Goal: Transaction & Acquisition: Purchase product/service

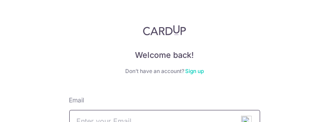
scroll to position [70, 0]
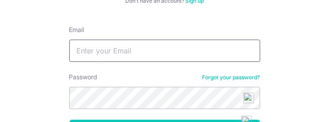
click at [117, 50] on input "Email" at bounding box center [164, 50] width 191 height 22
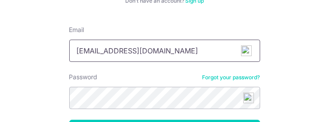
type input "parimalraj_v@yahoo.com"
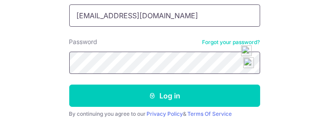
scroll to position [111, 0]
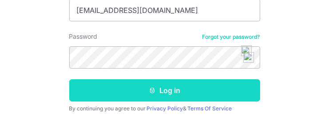
click at [172, 87] on button "Log in" at bounding box center [164, 90] width 191 height 22
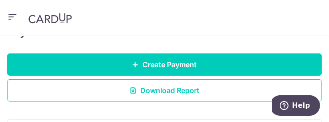
scroll to position [138, 0]
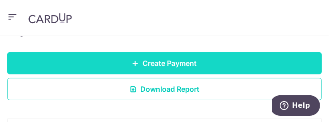
click at [184, 62] on span "Create Payment" at bounding box center [170, 63] width 54 height 11
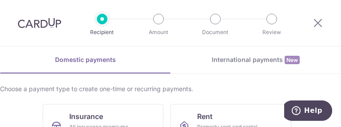
scroll to position [37, 0]
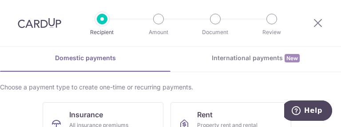
drag, startPoint x: 258, startPoint y: 1, endPoint x: 136, endPoint y: 52, distance: 132.7
drag, startPoint x: 6, startPoint y: 0, endPoint x: 268, endPoint y: 85, distance: 275.6
click at [268, 85] on div "Choose a payment type to create one-time or recurring payments." at bounding box center [170, 87] width 341 height 9
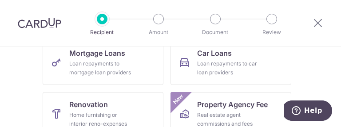
scroll to position [206, 0]
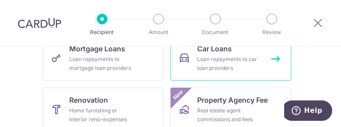
click at [226, 59] on div "Loan repayments to car loan providers" at bounding box center [229, 64] width 64 height 18
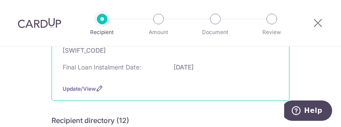
scroll to position [149, 0]
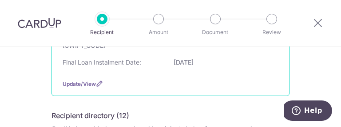
click at [69, 79] on div "OCBC bank Bank Name & SWIFT/BIC: DBS Bank | SWIFT: DBSSSGSGXXX Account No: 0584…" at bounding box center [170, 46] width 238 height 100
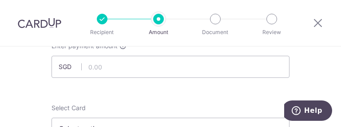
scroll to position [62, 0]
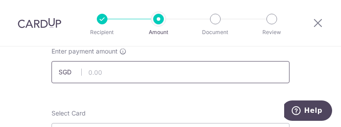
click at [132, 71] on input "text" at bounding box center [170, 72] width 238 height 22
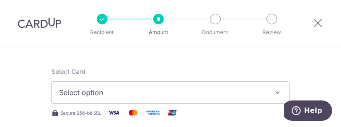
scroll to position [105, 0]
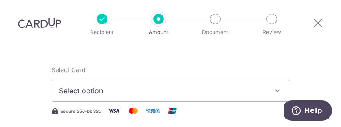
type input "1,759.45"
click at [157, 91] on span "Select option" at bounding box center [162, 91] width 207 height 11
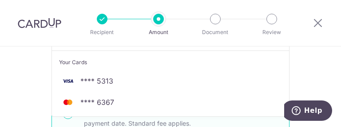
scroll to position [182, 0]
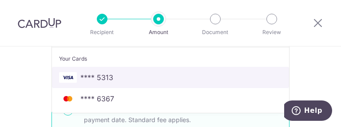
click at [105, 71] on link "**** 5313" at bounding box center [170, 77] width 237 height 21
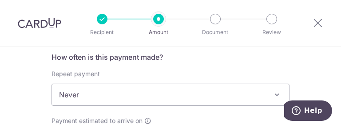
scroll to position [345, 0]
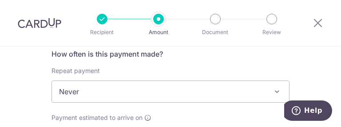
click at [162, 86] on span "Never" at bounding box center [170, 91] width 237 height 21
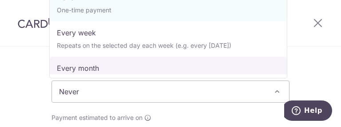
select select "3"
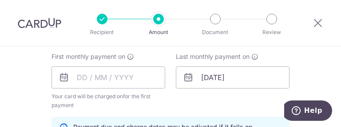
scroll to position [408, 0]
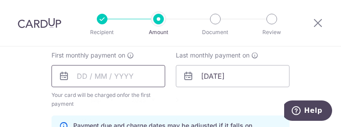
click at [91, 75] on input "text" at bounding box center [108, 76] width 114 height 22
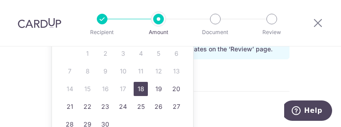
scroll to position [499, 0]
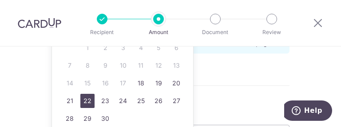
click at [87, 99] on link "22" at bounding box center [87, 101] width 14 height 14
type input "[DATE]"
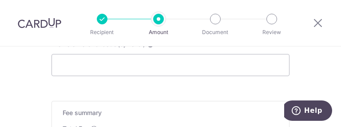
scroll to position [639, 0]
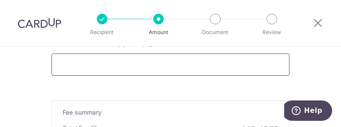
click at [142, 64] on input "Promo or referral code (optional)" at bounding box center [170, 65] width 238 height 22
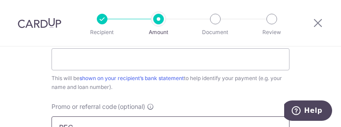
scroll to position [576, 0]
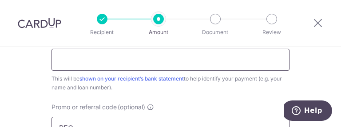
type input "REC"
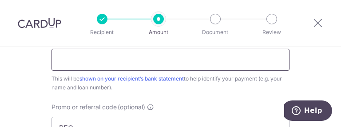
click at [136, 61] on input "Payment reference" at bounding box center [170, 60] width 238 height 22
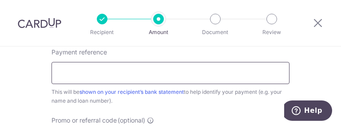
scroll to position [562, 0]
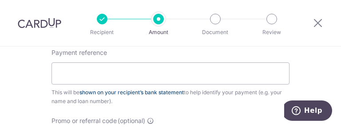
click at [148, 90] on link "shown on your recipient’s bank statement" at bounding box center [131, 92] width 104 height 7
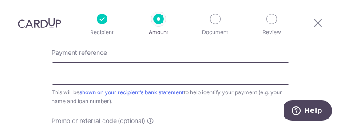
click at [154, 68] on input "Payment reference" at bounding box center [170, 74] width 238 height 22
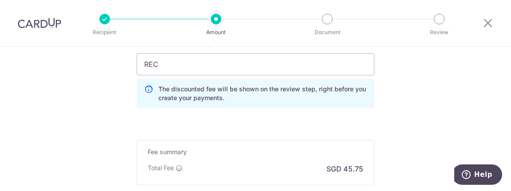
scroll to position [635, 0]
drag, startPoint x: 286, startPoint y: 5, endPoint x: 162, endPoint y: 117, distance: 166.8
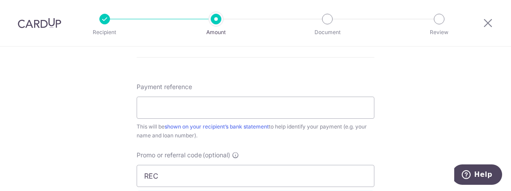
scroll to position [525, 0]
click at [249, 111] on input "Payment reference" at bounding box center [256, 107] width 238 height 22
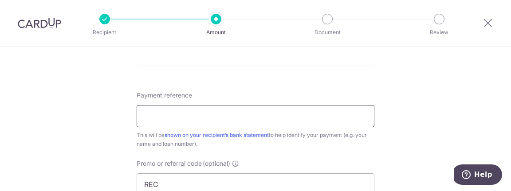
scroll to position [511, 0]
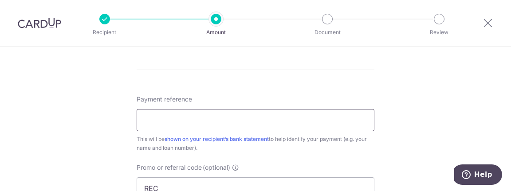
click at [187, 125] on input "Payment reference" at bounding box center [256, 120] width 238 height 22
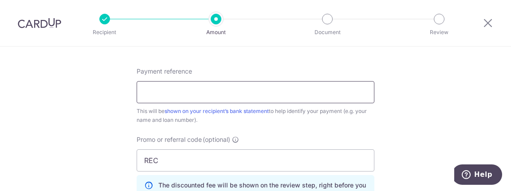
scroll to position [531, 0]
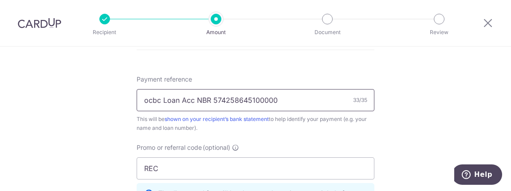
type input "ocbc Loan Acc NBR 574258645100000"
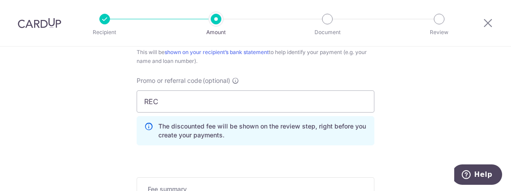
scroll to position [606, 0]
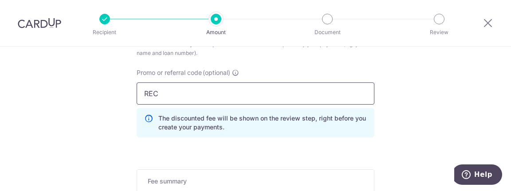
click at [180, 96] on input "REC" at bounding box center [256, 94] width 238 height 22
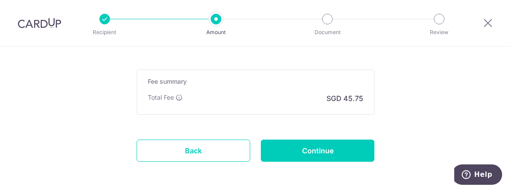
scroll to position [711, 0]
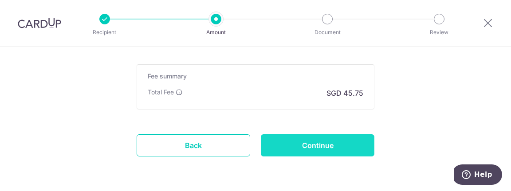
type input "RECURRING185"
click at [310, 127] on input "Continue" at bounding box center [318, 145] width 114 height 22
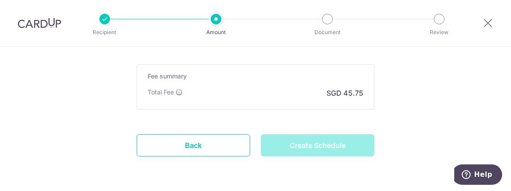
type input "Create Schedule"
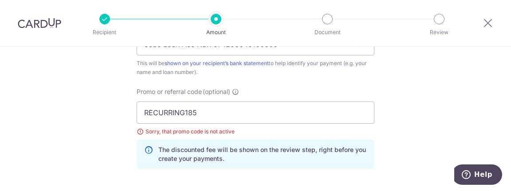
scroll to position [541, 0]
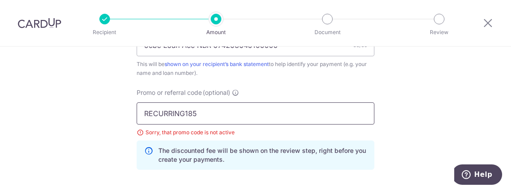
click at [267, 115] on input "RECURRING185" at bounding box center [256, 114] width 238 height 22
type input "R"
type input "b"
type input "BREC179"
click at [293, 136] on div "Sorry, that promo code is not active" at bounding box center [256, 132] width 238 height 9
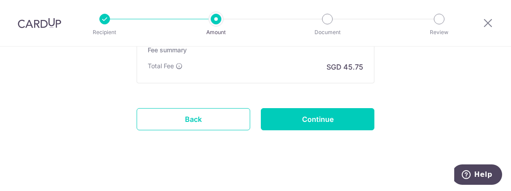
scroll to position [711, 0]
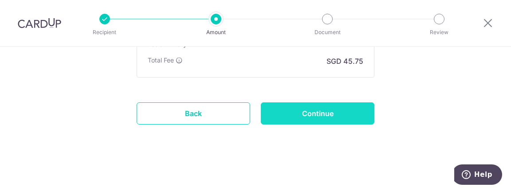
click at [319, 111] on input "Continue" at bounding box center [318, 114] width 114 height 22
type input "Update Schedule"
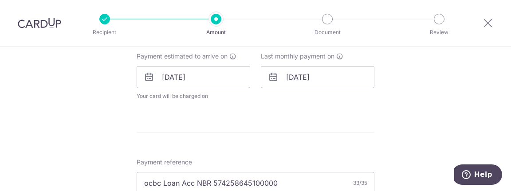
scroll to position [398, 0]
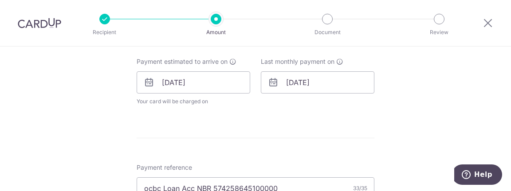
click at [272, 83] on icon at bounding box center [273, 82] width 11 height 11
click at [296, 83] on input "[DATE]" at bounding box center [318, 82] width 114 height 22
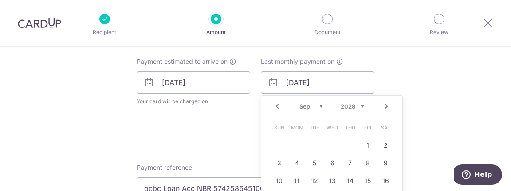
click at [359, 105] on select "2025 2026 2027 2028 2029 2030 2031 2032 2033 2034 2035" at bounding box center [353, 106] width 24 height 7
click at [316, 109] on select "Jan Feb Mar Apr May Jun [DATE] Aug Sep Oct Nov Dec" at bounding box center [312, 106] width 24 height 7
click at [295, 86] on input "30/09/2028" at bounding box center [318, 82] width 114 height 22
click at [332, 87] on input "30/09/2028" at bounding box center [318, 82] width 114 height 22
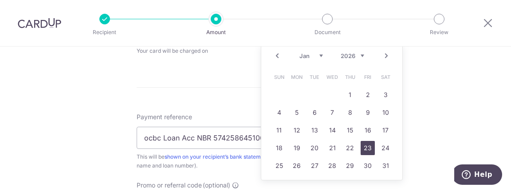
scroll to position [450, 0]
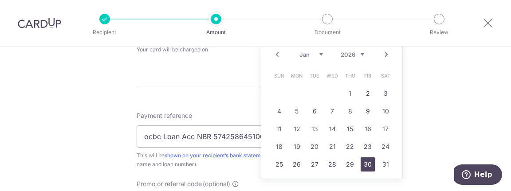
click at [366, 166] on link "30" at bounding box center [368, 165] width 14 height 14
type input "[DATE]"
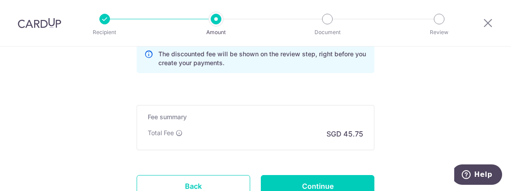
scroll to position [730, 0]
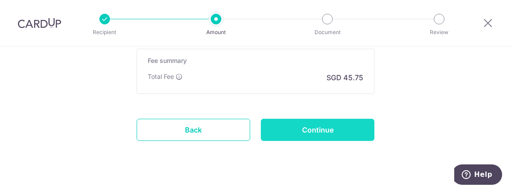
click at [319, 125] on input "Continue" at bounding box center [318, 130] width 114 height 22
type input "Update Schedule"
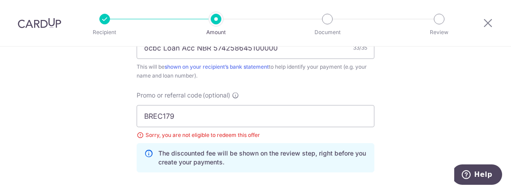
scroll to position [537, 0]
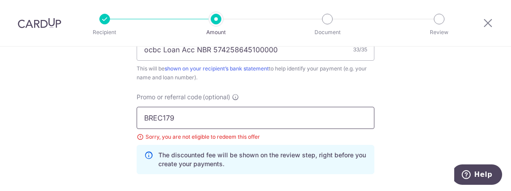
click at [178, 118] on input "BREC179" at bounding box center [256, 118] width 238 height 22
type input "B"
type input "BREC179"
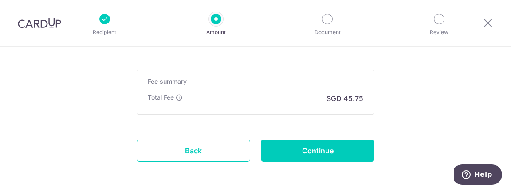
scroll to position [674, 0]
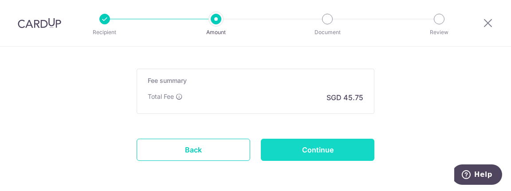
click at [333, 150] on input "Continue" at bounding box center [318, 150] width 114 height 22
type input "Update Schedule"
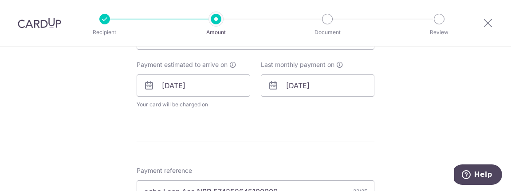
scroll to position [396, 0]
click at [322, 112] on div "How often is this payment made? Repeat payment Never Every week Every month Eve…" at bounding box center [256, 54] width 238 height 121
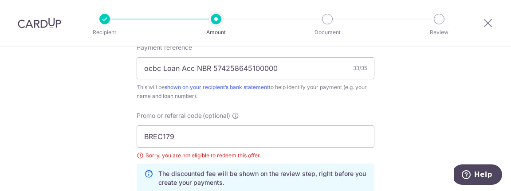
scroll to position [550, 0]
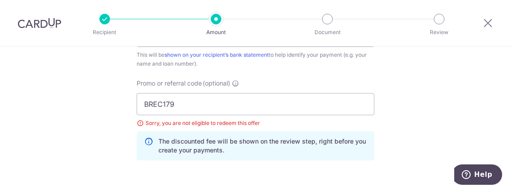
click at [137, 125] on div "Sorry, you are not eligible to redeem this offer" at bounding box center [256, 123] width 238 height 9
click at [144, 123] on div "Sorry, you are not eligible to redeem this offer" at bounding box center [256, 123] width 238 height 9
click at [137, 122] on div "Sorry, you are not eligible to redeem this offer" at bounding box center [256, 123] width 238 height 9
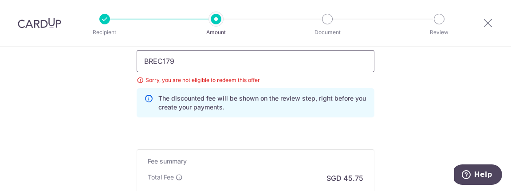
scroll to position [597, 0]
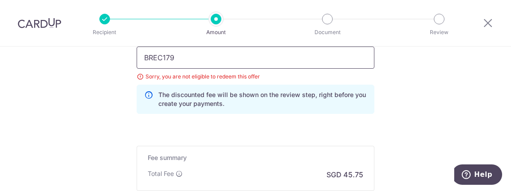
click at [185, 61] on input "BREC179" at bounding box center [256, 58] width 238 height 22
type input "B"
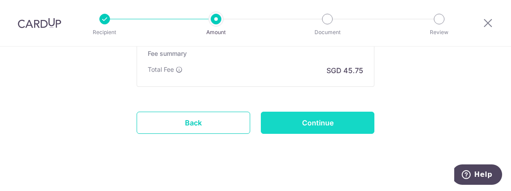
scroll to position [702, 0]
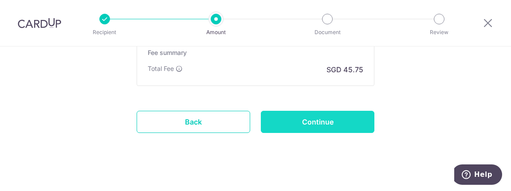
type input "3HOME25R"
click at [306, 121] on input "Continue" at bounding box center [318, 122] width 114 height 22
type input "Update Schedule"
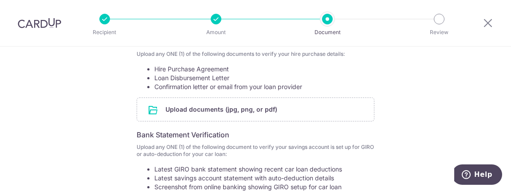
scroll to position [174, 0]
click at [313, 116] on input "file" at bounding box center [255, 110] width 237 height 23
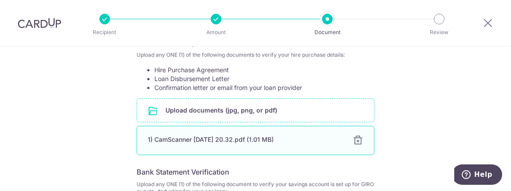
click at [202, 144] on div "1) CamScanner [DATE] 20.32.pdf (1.01 MB)" at bounding box center [245, 139] width 194 height 9
click at [214, 144] on div "1) CamScanner [DATE] 20.32.pdf (1.01 MB)" at bounding box center [245, 139] width 194 height 9
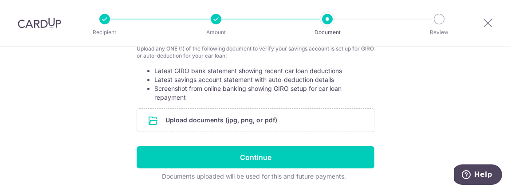
scroll to position [312, 0]
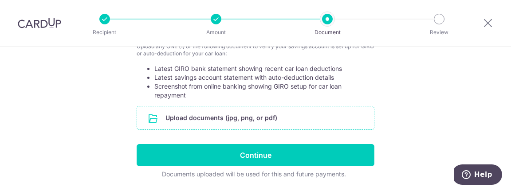
click at [235, 113] on input "file" at bounding box center [255, 118] width 237 height 23
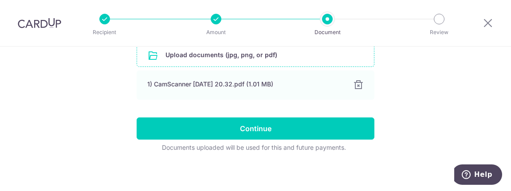
scroll to position [376, 0]
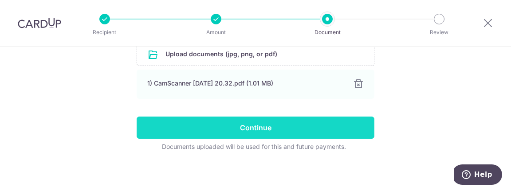
click at [297, 126] on input "Continue" at bounding box center [256, 128] width 238 height 22
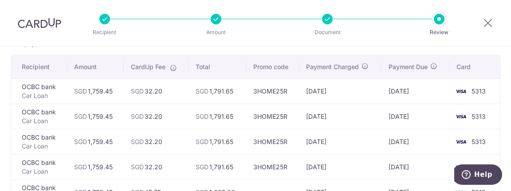
scroll to position [59, 0]
